Goal: Information Seeking & Learning: Learn about a topic

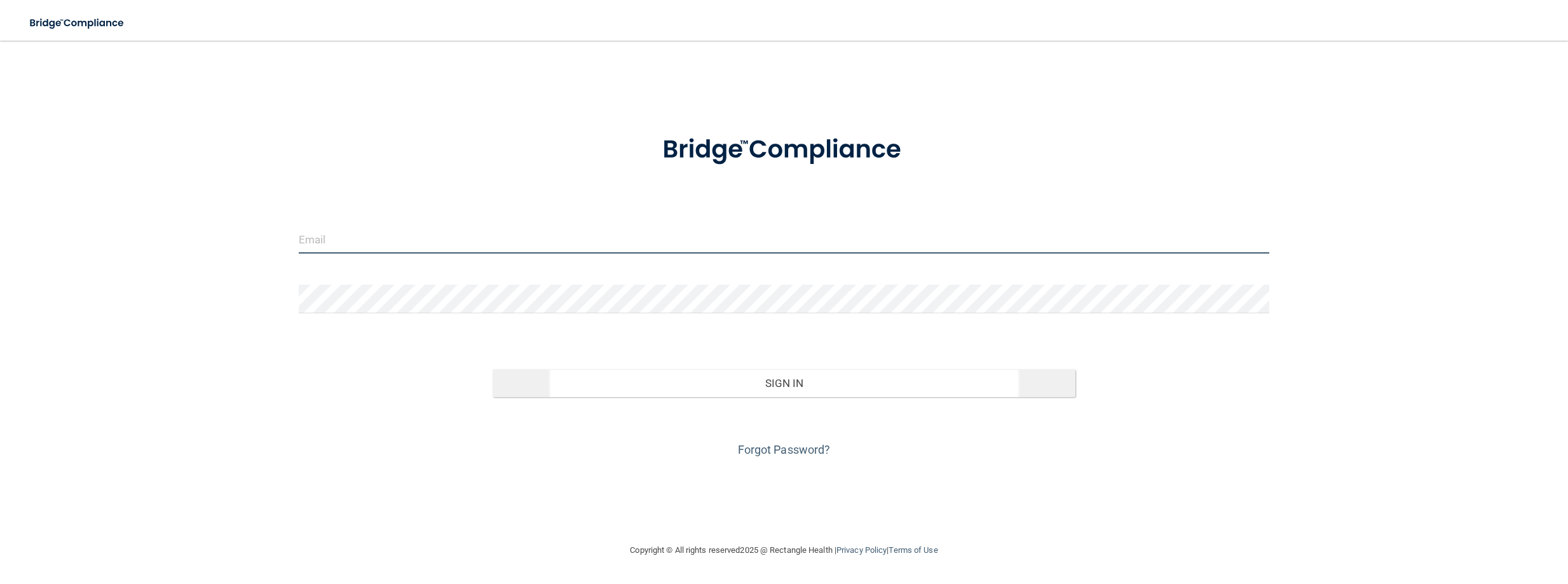
type input "[PERSON_NAME][EMAIL_ADDRESS][PERSON_NAME][DOMAIN_NAME]"
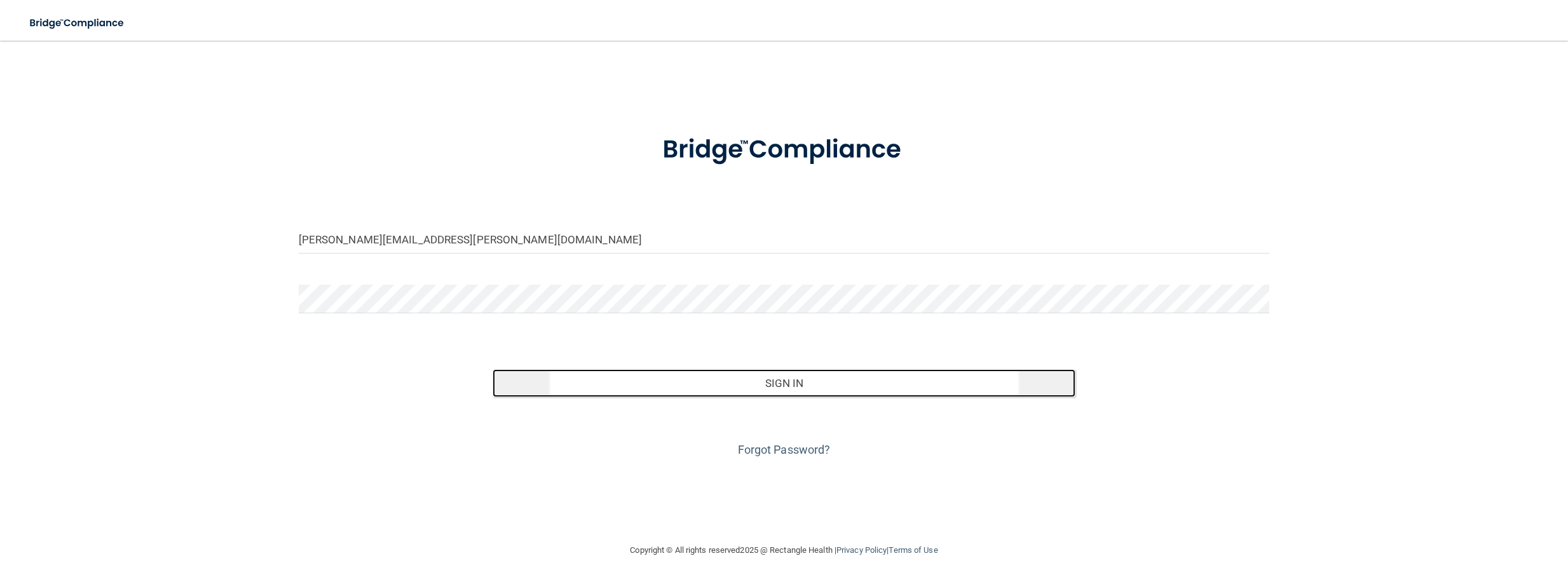
click at [654, 383] on button "Sign In" at bounding box center [784, 383] width 583 height 28
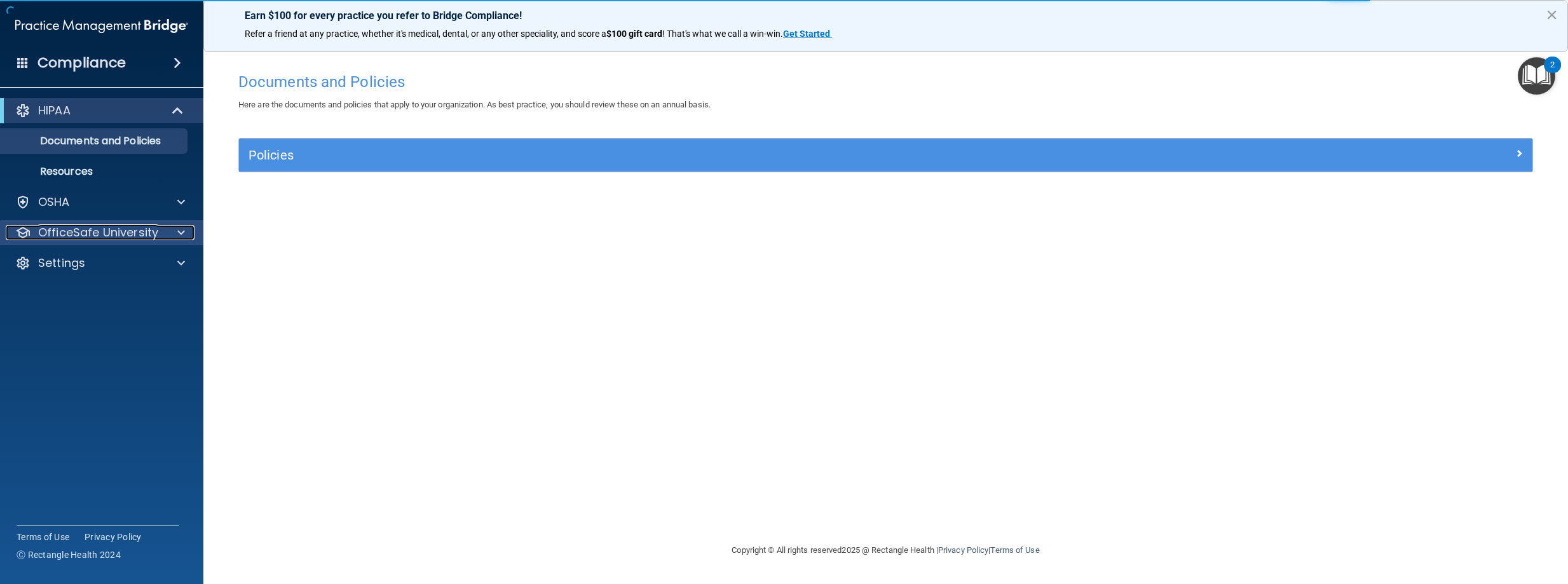
click at [93, 234] on p "OfficeSafe University" at bounding box center [98, 232] width 120 height 15
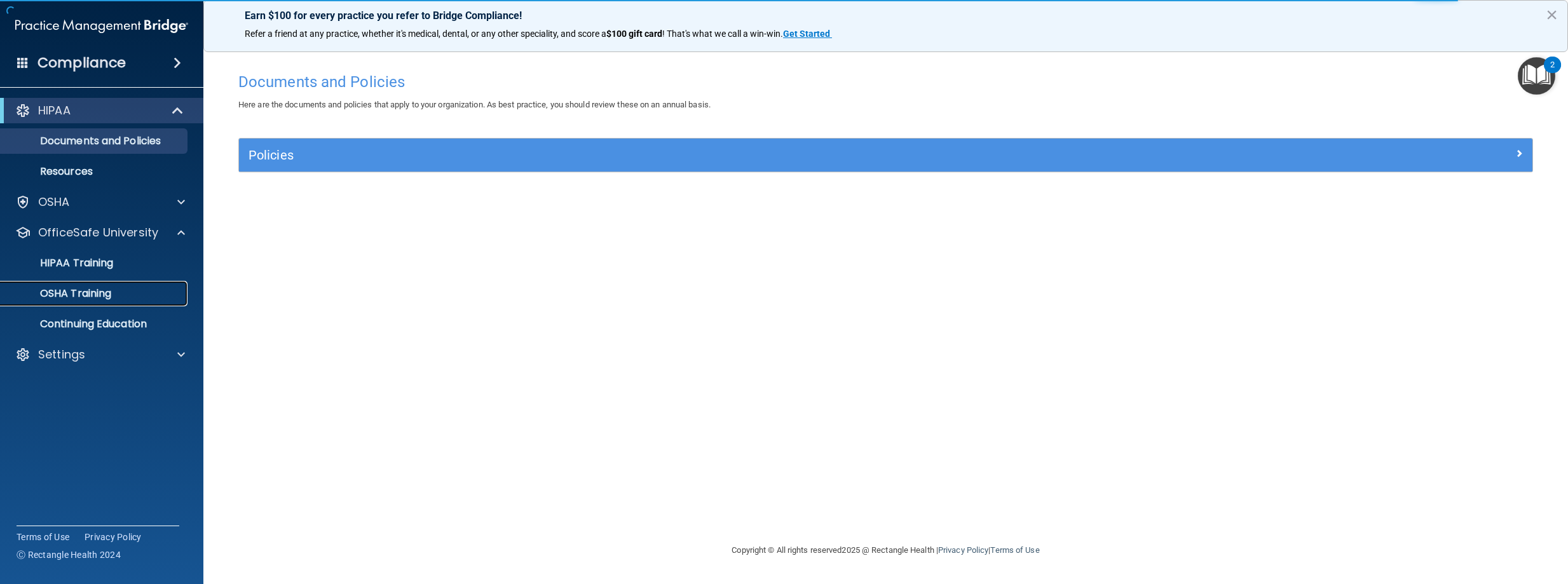
click at [94, 292] on p "OSHA Training" at bounding box center [59, 293] width 103 height 13
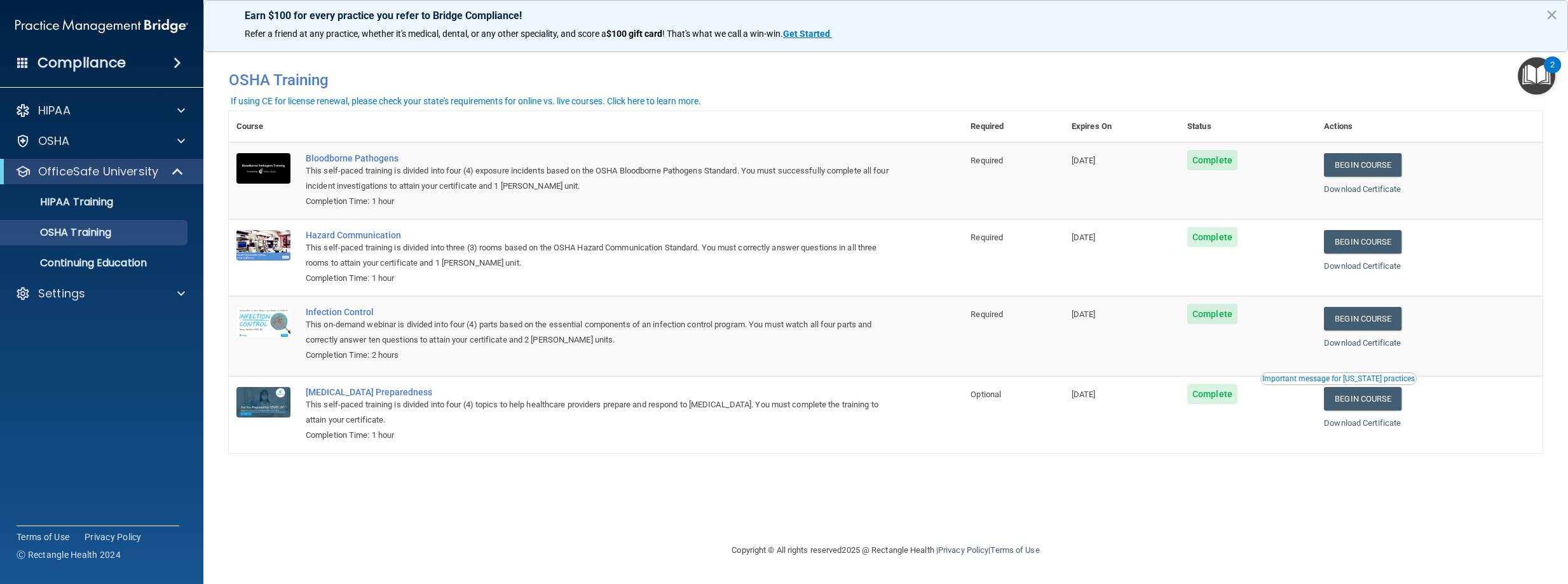
click at [1225, 490] on div "You have a course that has expired or is incomplete. Please complete the course…" at bounding box center [886, 291] width 1314 height 476
click at [1353, 172] on link "Begin Course" at bounding box center [1363, 164] width 77 height 23
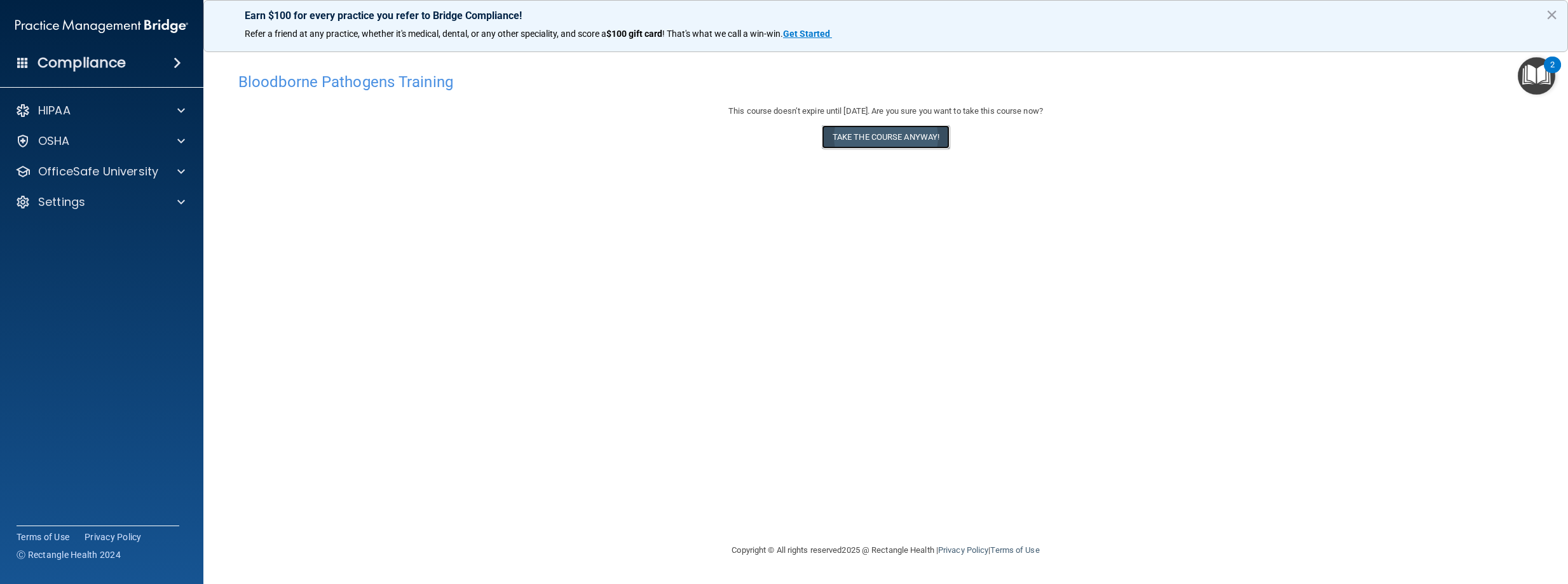
click at [878, 138] on button "Take the course anyway!" at bounding box center [886, 137] width 128 height 23
